Goal: Task Accomplishment & Management: Manage account settings

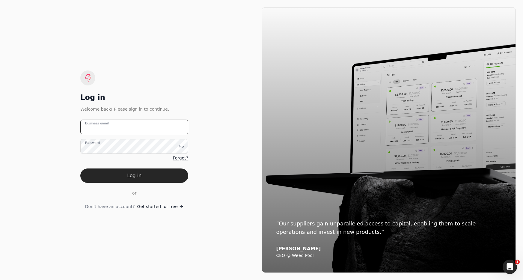
click at [137, 128] on email "Business email" at bounding box center [134, 127] width 108 height 15
drag, startPoint x: 71, startPoint y: 126, endPoint x: 28, endPoint y: 124, distance: 42.9
click at [28, 124] on div "Log in Welcome back! Please sign in to continue. team+apr Business email Passwo…" at bounding box center [134, 139] width 254 height 265
type email "team+pitell@helloquickly.com"
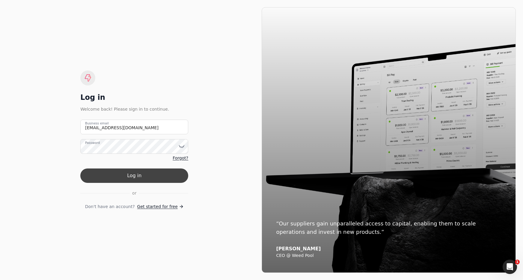
click at [169, 172] on button "Log in" at bounding box center [134, 175] width 108 height 14
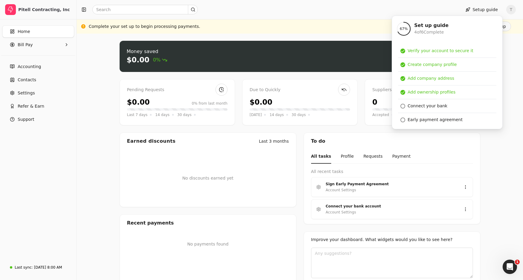
click at [21, 28] on link "Home" at bounding box center [38, 31] width 72 height 12
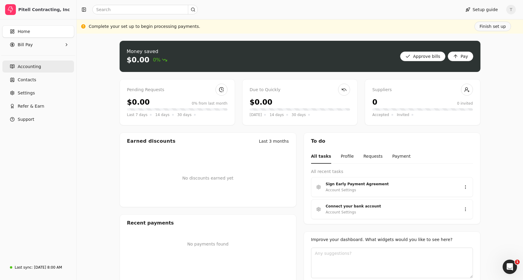
click at [40, 67] on link "Accounting" at bounding box center [38, 67] width 72 height 12
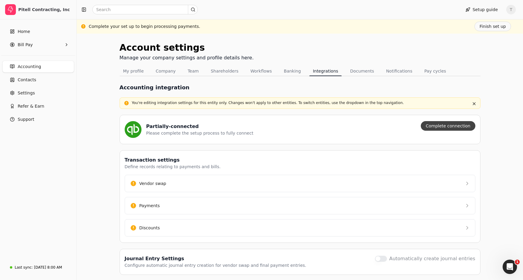
click at [459, 127] on button "Complete connection" at bounding box center [448, 126] width 54 height 10
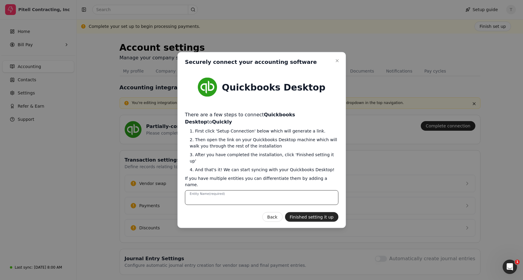
click at [247, 190] on Name "Entity Name (required)" at bounding box center [261, 197] width 153 height 15
type Name "Pitell Contracting"
click at [308, 212] on button "Finished setting it up" at bounding box center [311, 217] width 53 height 10
click at [330, 212] on button "Finished setting it up" at bounding box center [311, 217] width 53 height 10
click at [277, 212] on button "Back" at bounding box center [272, 217] width 20 height 10
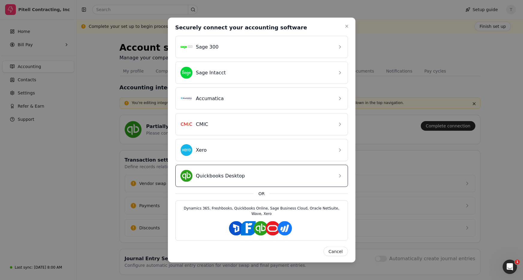
click at [287, 173] on div "Quickbooks Desktop" at bounding box center [256, 176] width 153 height 12
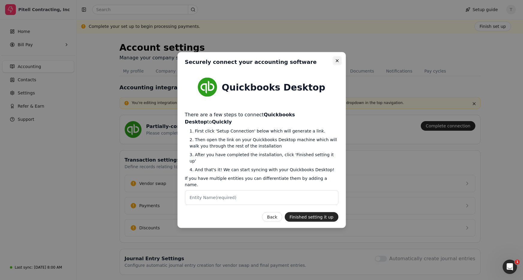
drag, startPoint x: 335, startPoint y: 70, endPoint x: 288, endPoint y: 82, distance: 49.1
click at [335, 63] on icon "button" at bounding box center [337, 60] width 5 height 5
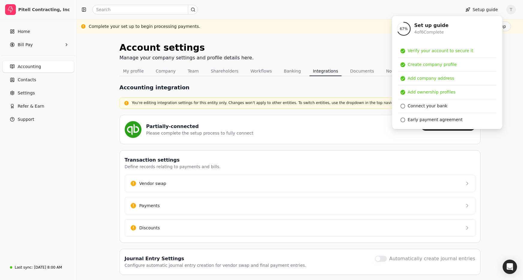
click at [92, 97] on div "Account settings Manage your company settings and profile details here. My prof…" at bounding box center [300, 167] width 446 height 266
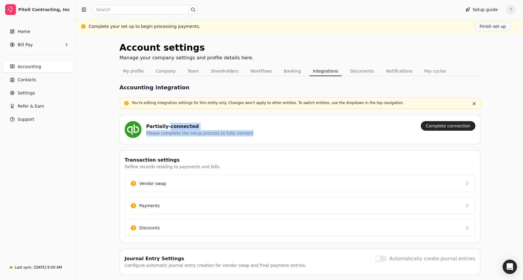
drag, startPoint x: 166, startPoint y: 126, endPoint x: 277, endPoint y: 137, distance: 111.7
click at [277, 137] on div "Partially-connected Please complete the setup process to fully connect" at bounding box center [270, 129] width 291 height 17
drag, startPoint x: 277, startPoint y: 137, endPoint x: 294, endPoint y: 139, distance: 17.1
click at [277, 137] on div "Partially-connected Please complete the setup process to fully connect" at bounding box center [270, 129] width 291 height 17
drag, startPoint x: 171, startPoint y: 124, endPoint x: 305, endPoint y: 138, distance: 134.9
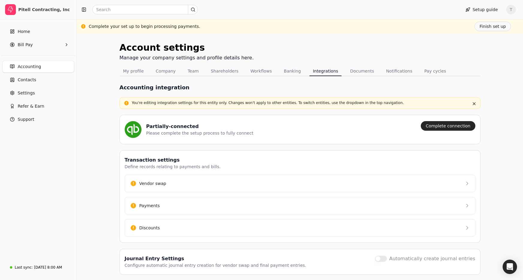
click at [305, 138] on div "Partially-connected Please complete the setup process to fully connect Complete…" at bounding box center [300, 129] width 361 height 29
drag, startPoint x: 305, startPoint y: 138, endPoint x: 321, endPoint y: 138, distance: 16.2
click at [305, 138] on div "Partially-connected Please complete the setup process to fully connect Complete…" at bounding box center [300, 129] width 361 height 29
click at [466, 128] on button "Complete connection" at bounding box center [448, 126] width 54 height 10
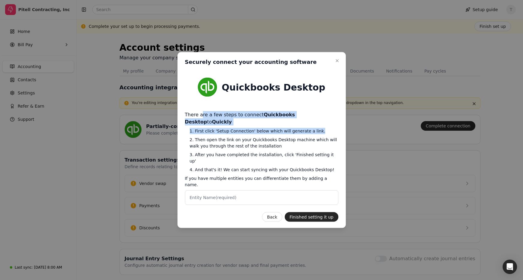
drag, startPoint x: 204, startPoint y: 124, endPoint x: 333, endPoint y: 134, distance: 128.9
click at [333, 134] on div "There are a few steps to connect Quickbooks Desktop to Quickly 1. First click '…" at bounding box center [261, 158] width 153 height 94
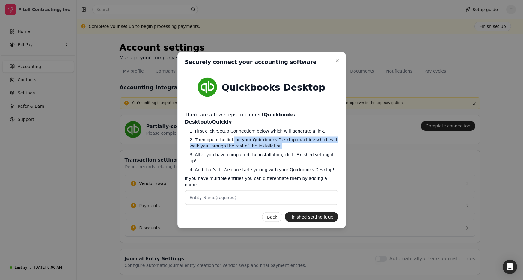
drag, startPoint x: 251, startPoint y: 144, endPoint x: 287, endPoint y: 151, distance: 37.0
click at [287, 149] on span "2. Then open the link on your Quickbooks Desktop machine which will walk you th…" at bounding box center [264, 143] width 149 height 13
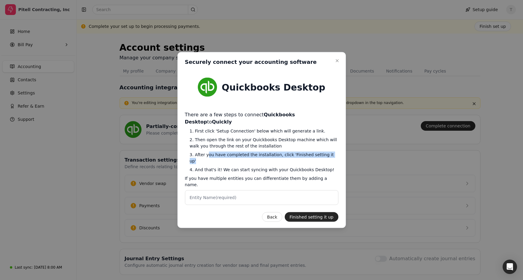
drag, startPoint x: 239, startPoint y: 158, endPoint x: 329, endPoint y: 159, distance: 90.5
click at [329, 159] on span "3. After you have completed the installation, click 'Finished setting it up'" at bounding box center [264, 158] width 149 height 13
click at [254, 190] on Name "Entity Name (required)" at bounding box center [261, 197] width 153 height 15
click at [219, 194] on label "Entity Name (required)" at bounding box center [213, 197] width 47 height 6
click at [219, 190] on Name "Entity Name (required)" at bounding box center [261, 197] width 153 height 15
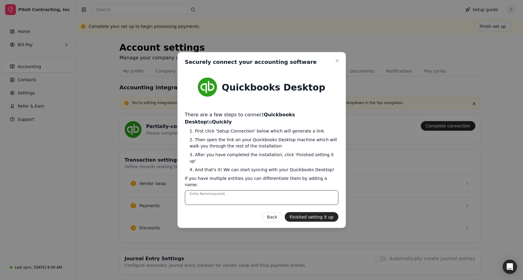
click at [221, 190] on Name "Entity Name (required)" at bounding box center [261, 197] width 153 height 15
click at [216, 194] on label "Entity Name (required)" at bounding box center [213, 197] width 47 height 6
click at [216, 190] on Name "Entity Name (required)" at bounding box center [261, 197] width 153 height 15
click at [305, 190] on Name "Entity Name (required)" at bounding box center [261, 197] width 153 height 15
click at [304, 190] on Name "Entity Name (required)" at bounding box center [261, 197] width 153 height 15
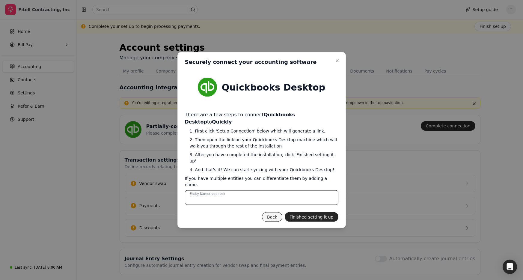
type Name "Pitell Contracting"
click at [323, 212] on button "Finished setting it up" at bounding box center [311, 217] width 53 height 10
click at [308, 212] on button "Finished setting it up" at bounding box center [311, 217] width 53 height 10
drag, startPoint x: 337, startPoint y: 72, endPoint x: 273, endPoint y: 106, distance: 72.6
click at [337, 63] on icon "button" at bounding box center [337, 60] width 5 height 5
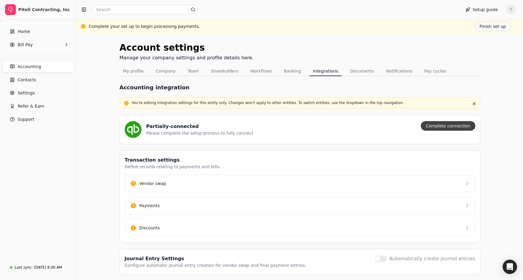
click at [457, 126] on button "Complete connection" at bounding box center [448, 126] width 54 height 10
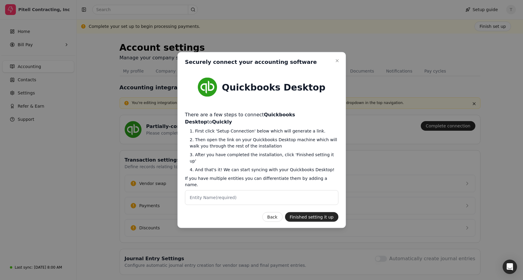
click at [227, 194] on label "Entity Name (required)" at bounding box center [213, 197] width 47 height 6
click at [227, 190] on Name "Entity Name (required)" at bounding box center [261, 197] width 153 height 15
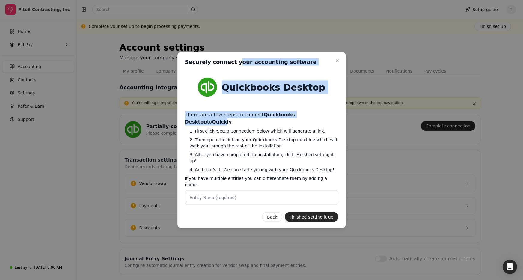
drag, startPoint x: 274, startPoint y: 71, endPoint x: 322, endPoint y: 129, distance: 74.6
click at [325, 123] on div "Close Securely connect your accounting software Securely connect your accountin…" at bounding box center [261, 140] width 168 height 176
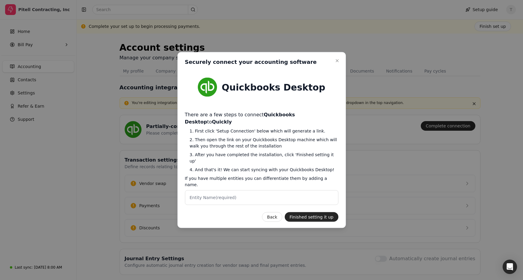
drag, startPoint x: 219, startPoint y: 134, endPoint x: 211, endPoint y: 134, distance: 8.4
click at [219, 134] on span "1. First click 'Setup Connection' below which will generate a link." at bounding box center [264, 131] width 149 height 6
drag, startPoint x: 216, startPoint y: 133, endPoint x: 323, endPoint y: 133, distance: 106.6
click at [323, 133] on span "1. First click 'Setup Connection' below which will generate a link." at bounding box center [264, 131] width 149 height 6
drag, startPoint x: 212, startPoint y: 174, endPoint x: 337, endPoint y: 173, distance: 125.5
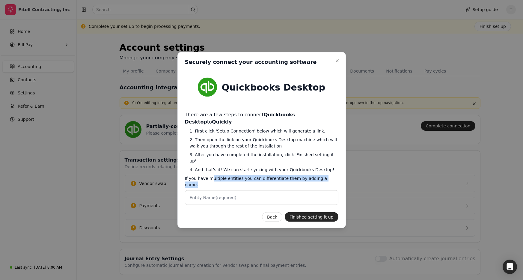
click at [337, 175] on span "If you have multiple entities you can differentiate them by adding a name." at bounding box center [261, 181] width 153 height 13
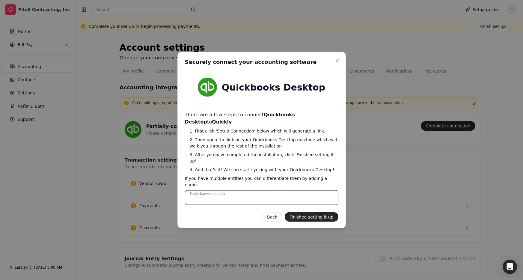
click at [295, 190] on Name "Entity Name (required)" at bounding box center [261, 197] width 153 height 15
click at [212, 190] on Name "Pite" at bounding box center [261, 197] width 153 height 15
click at [221, 190] on Name "Pite" at bounding box center [261, 197] width 153 height 15
click at [220, 190] on Name "Pite" at bounding box center [261, 197] width 153 height 15
click at [198, 191] on Name "Pite" at bounding box center [261, 197] width 153 height 15
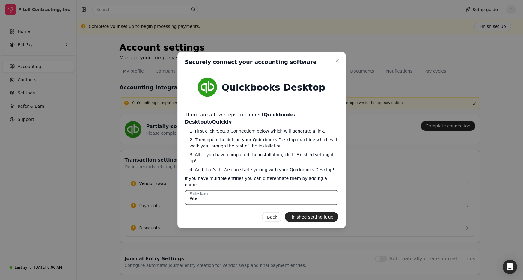
type Name "Pitell Contracting"
click at [338, 63] on icon "button" at bounding box center [337, 60] width 5 height 5
